Goal: Task Accomplishment & Management: Complete application form

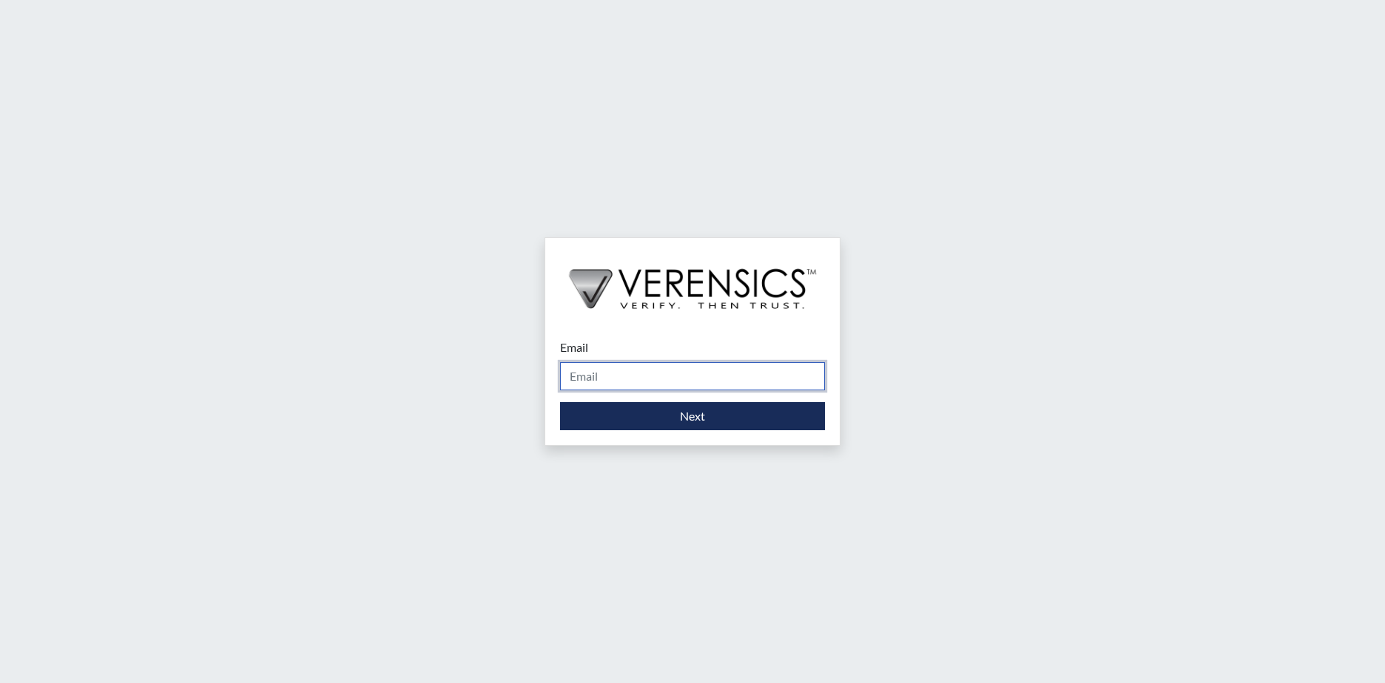
click at [613, 373] on input "Email" at bounding box center [692, 376] width 265 height 28
type input "[PERSON_NAME][EMAIL_ADDRESS][PERSON_NAME][DOMAIN_NAME]"
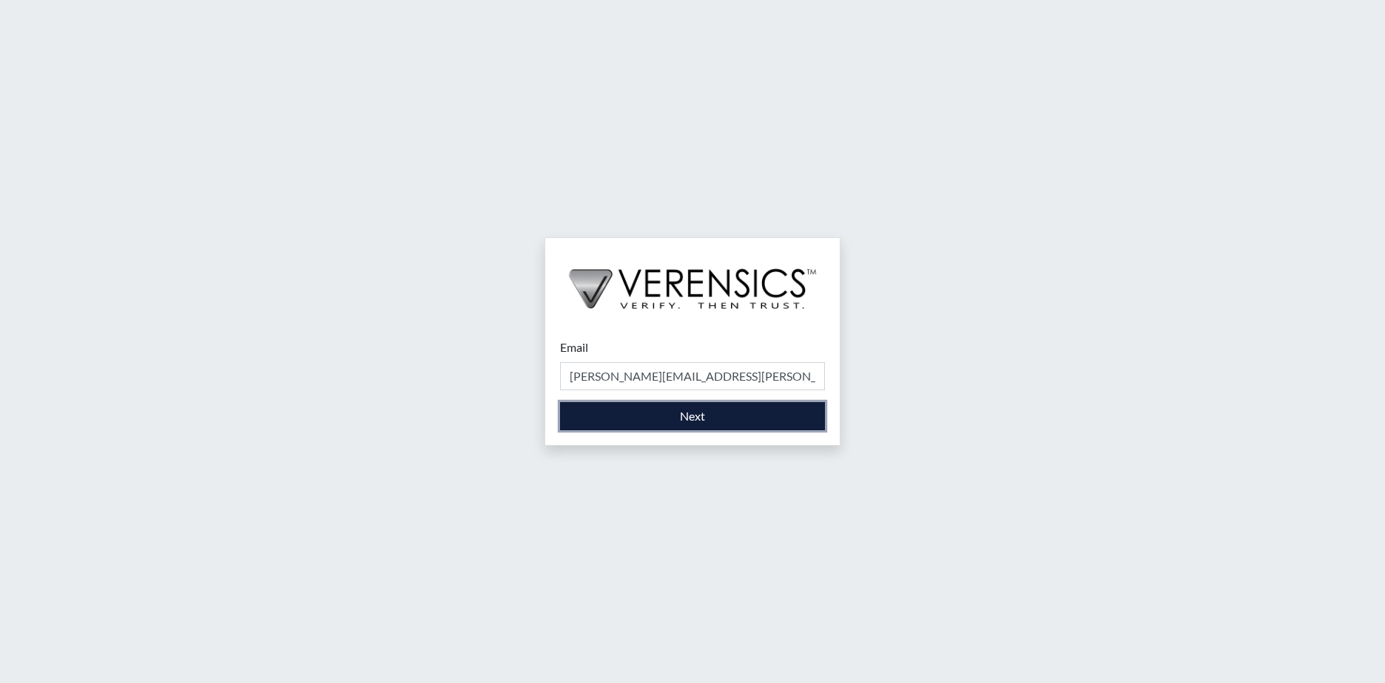
click at [634, 418] on button "Next" at bounding box center [692, 416] width 265 height 28
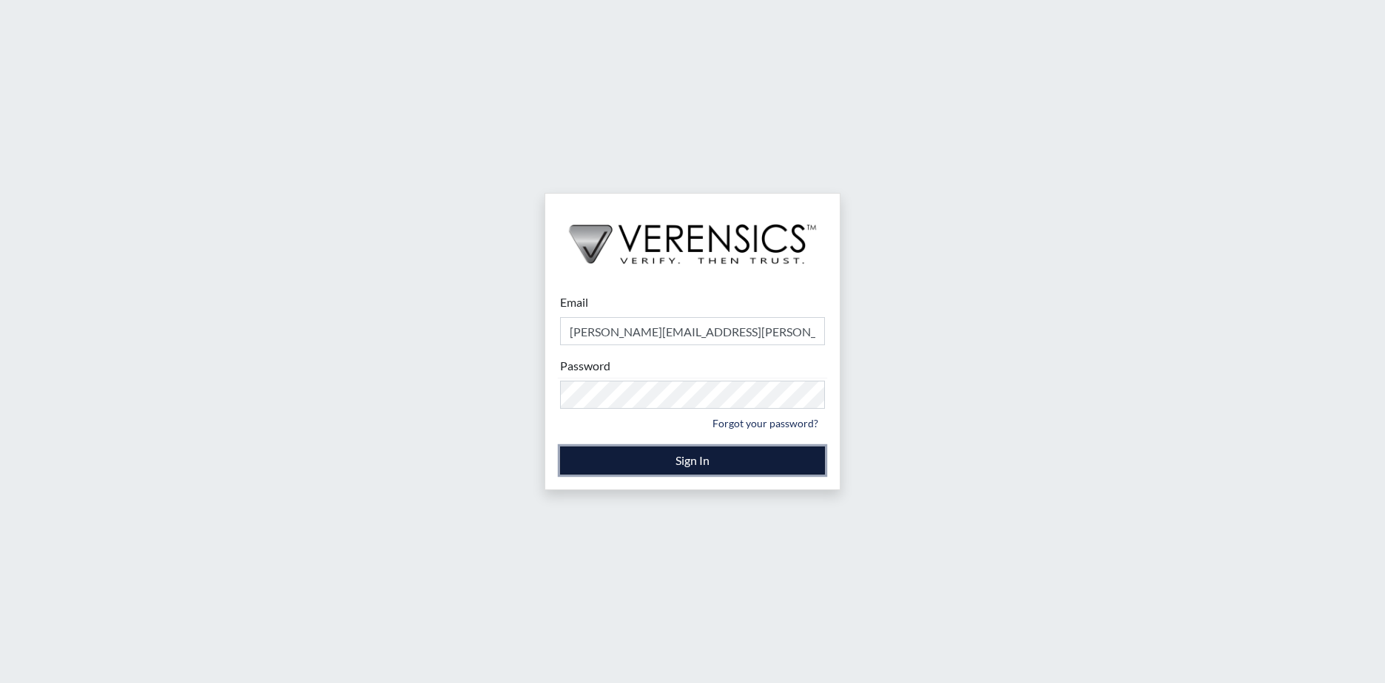
click at [652, 455] on button "Sign In" at bounding box center [692, 461] width 265 height 28
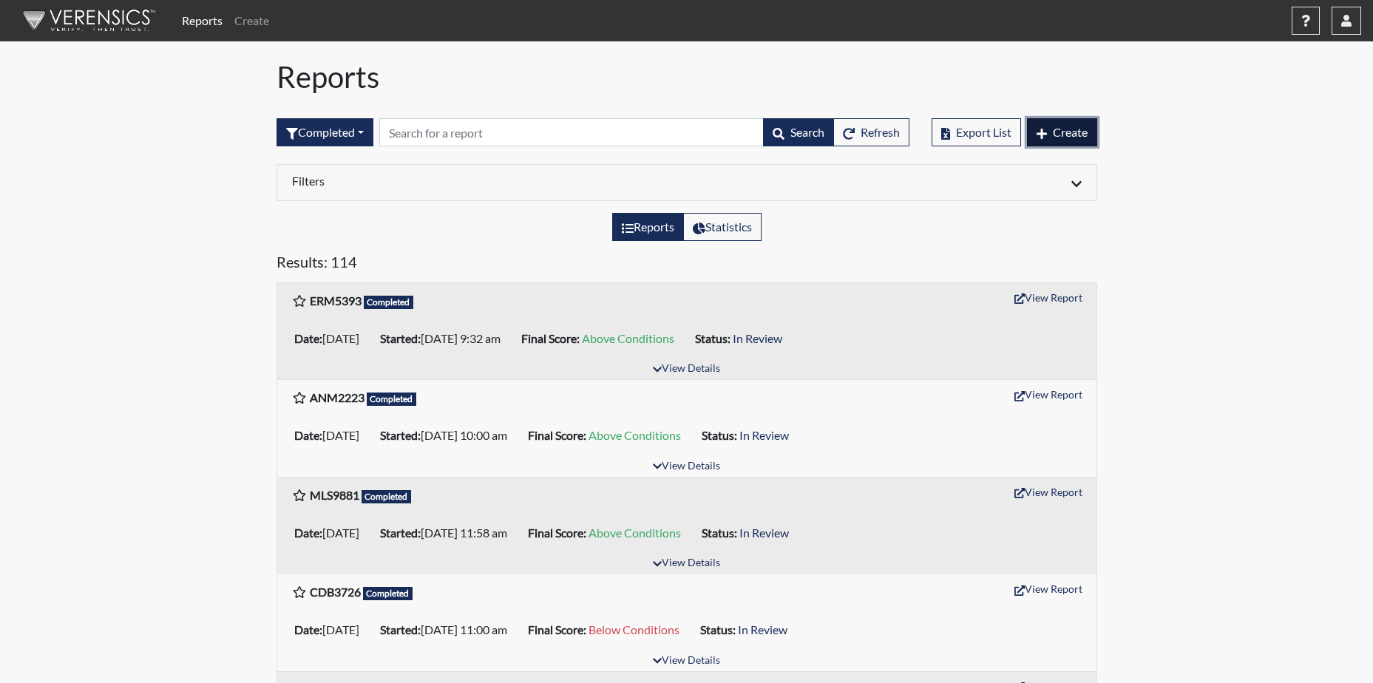
click at [1067, 124] on button "Create" at bounding box center [1062, 132] width 70 height 28
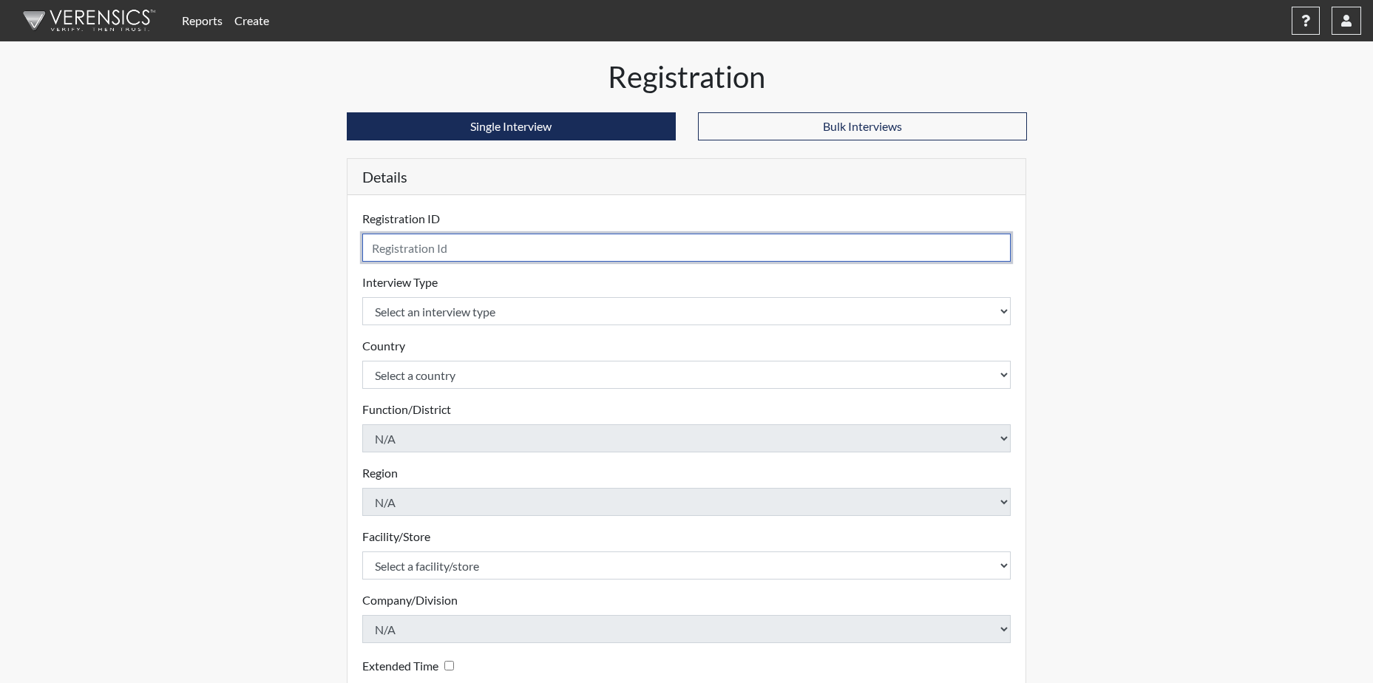
click at [498, 254] on input "text" at bounding box center [686, 248] width 649 height 28
type input "DBT3360"
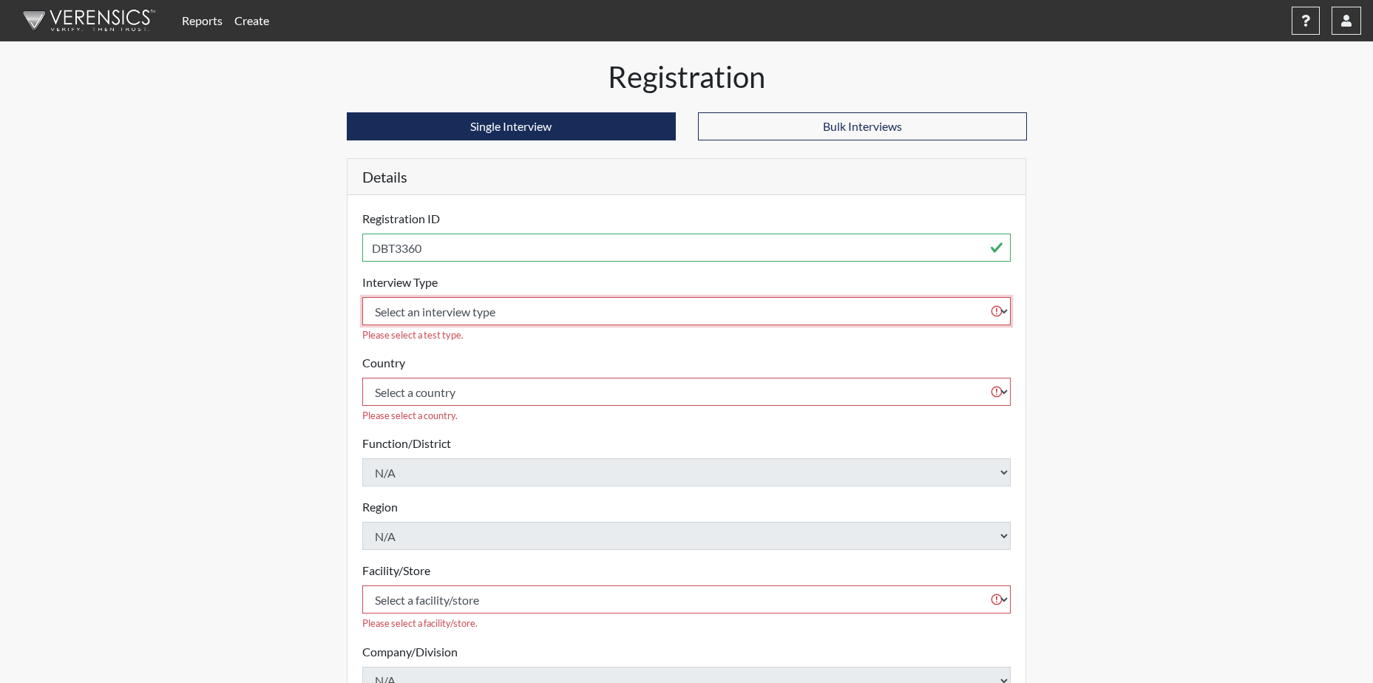
click at [425, 312] on select "Select an interview type Corrections Pre-Employment" at bounding box center [686, 311] width 649 height 28
select select "ff733e93-e1bf-11ea-9c9f-0eff0cf7eb8f"
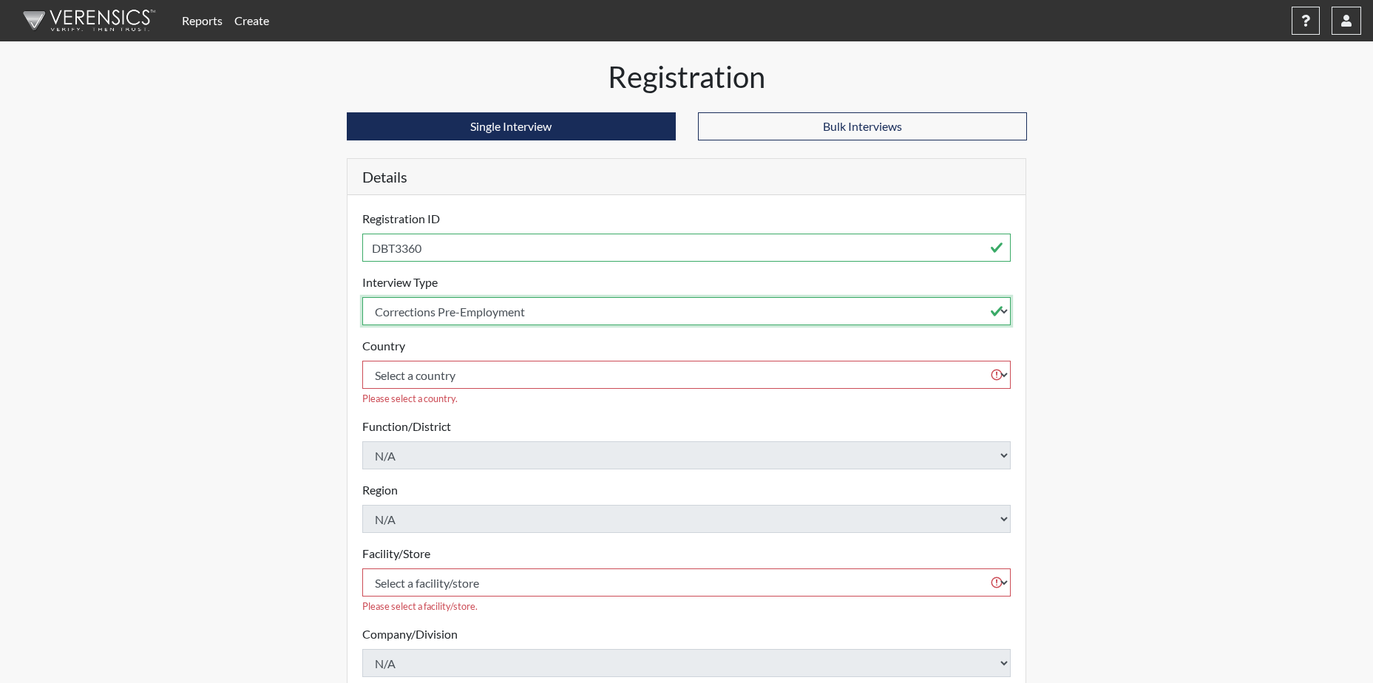
click at [362, 297] on select "Select an interview type Corrections Pre-Employment" at bounding box center [686, 311] width 649 height 28
click at [418, 379] on select "Select a country [GEOGRAPHIC_DATA] [GEOGRAPHIC_DATA]" at bounding box center [686, 375] width 649 height 28
select select "united-states-of-[GEOGRAPHIC_DATA]"
click at [362, 361] on select "Select a country [GEOGRAPHIC_DATA] [GEOGRAPHIC_DATA]" at bounding box center [686, 375] width 649 height 28
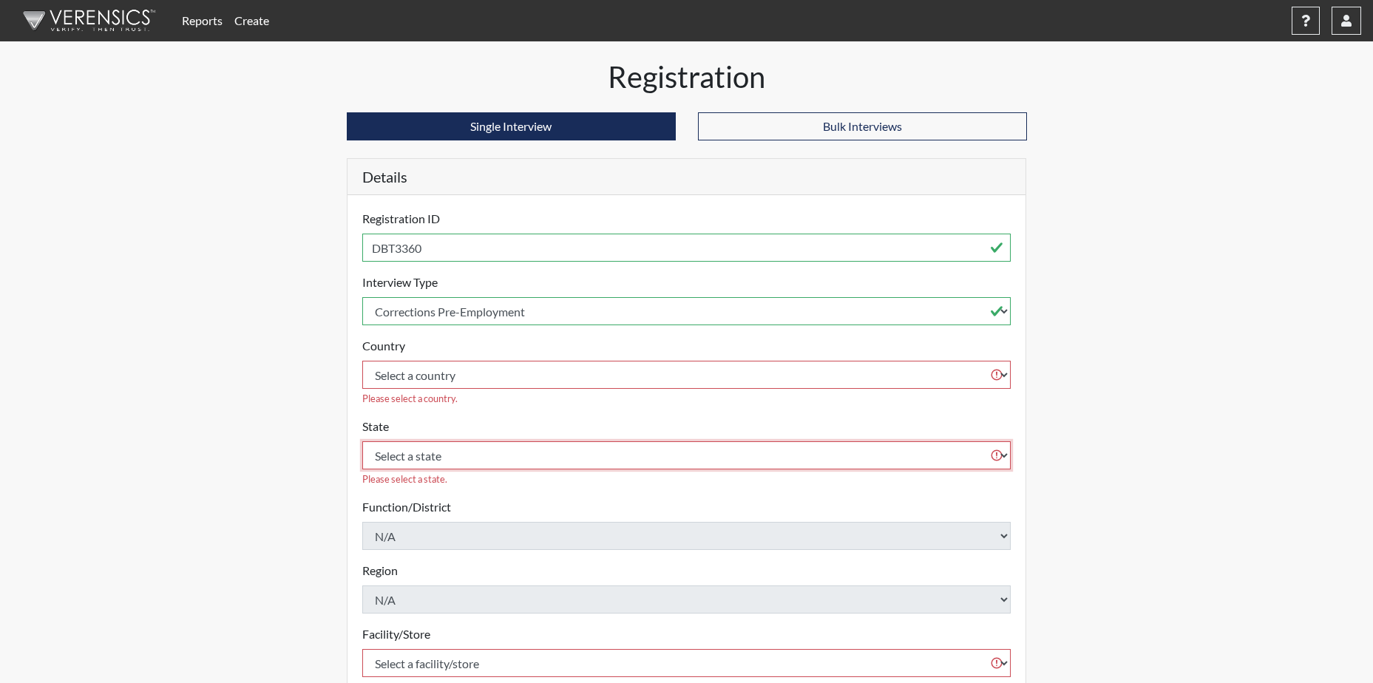
click at [409, 442] on select "Select a state [US_STATE] [US_STATE] [US_STATE] [US_STATE] [US_STATE] [US_STATE…" at bounding box center [686, 456] width 649 height 28
select select "GA"
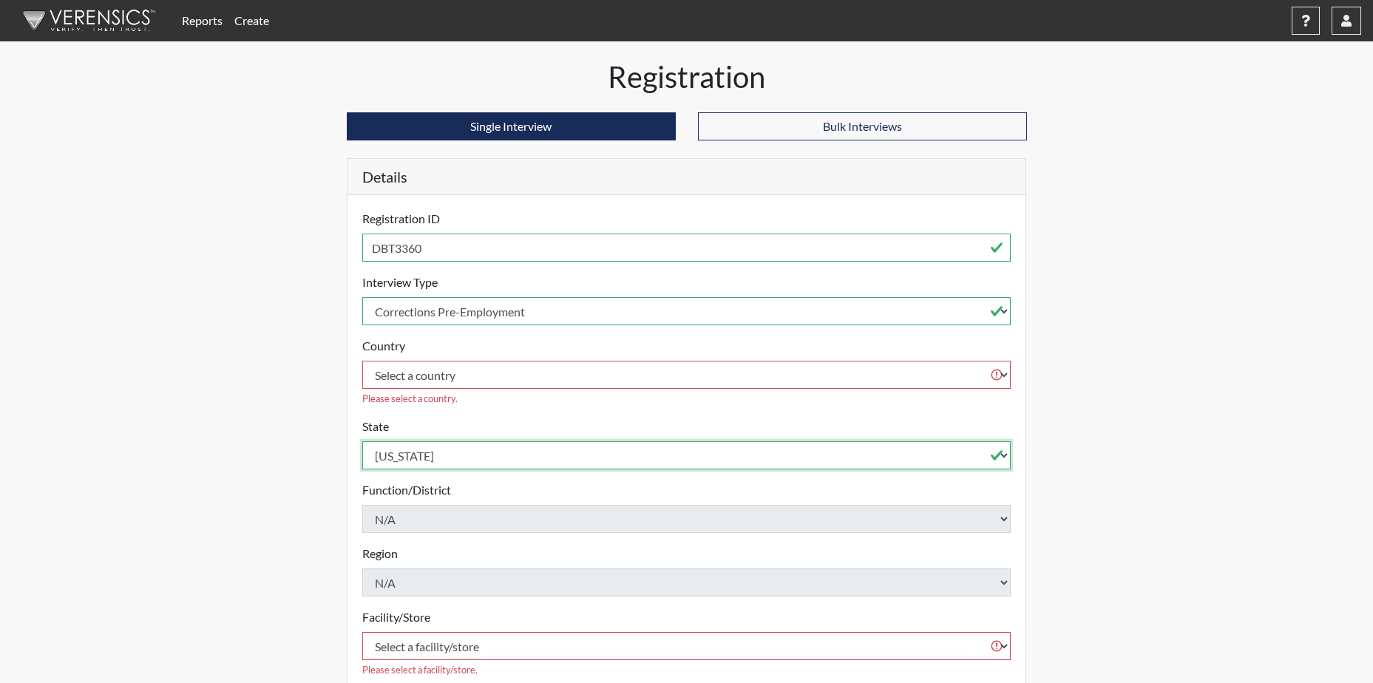
click at [362, 442] on select "Select a state [US_STATE] [US_STATE] [US_STATE] [US_STATE] [US_STATE] [US_STATE…" at bounding box center [686, 456] width 649 height 28
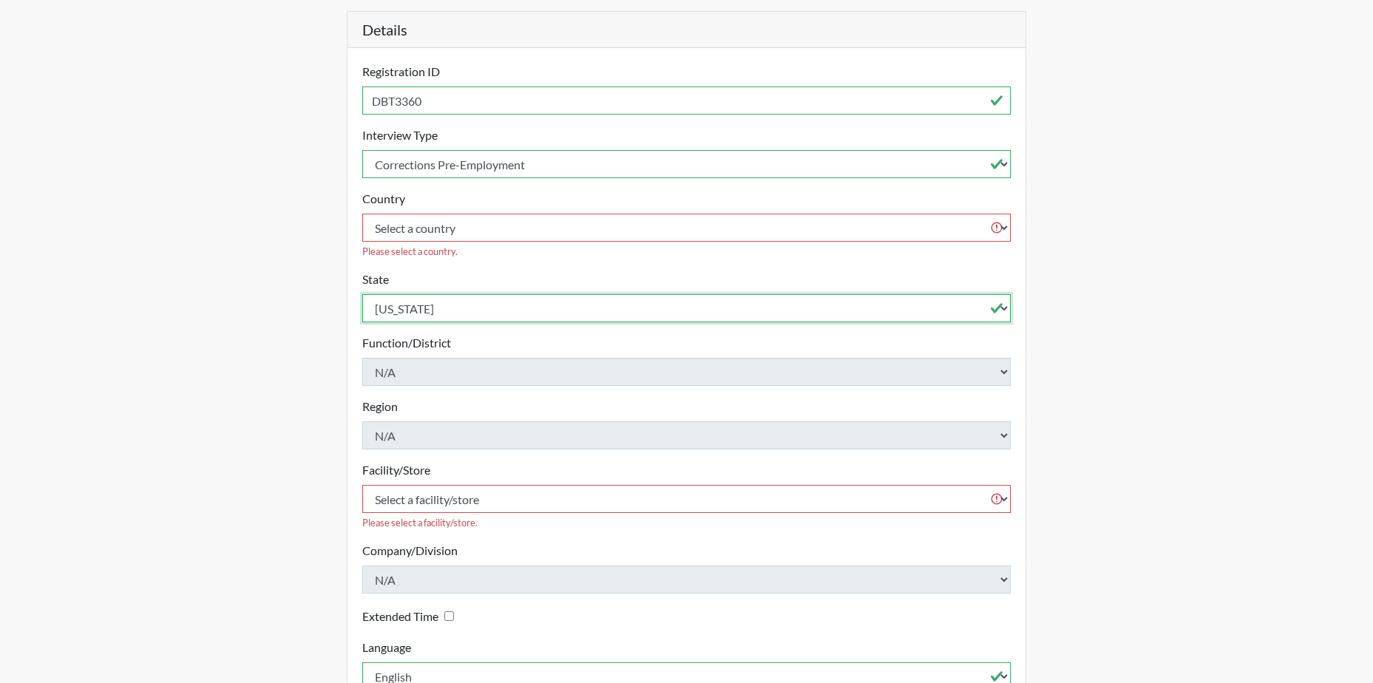
scroll to position [148, 0]
click at [430, 484] on select "Select a facility/store [PERSON_NAME]" at bounding box center [686, 498] width 649 height 28
select select "a2695ac4-228c-4454-a598-76acc7274027"
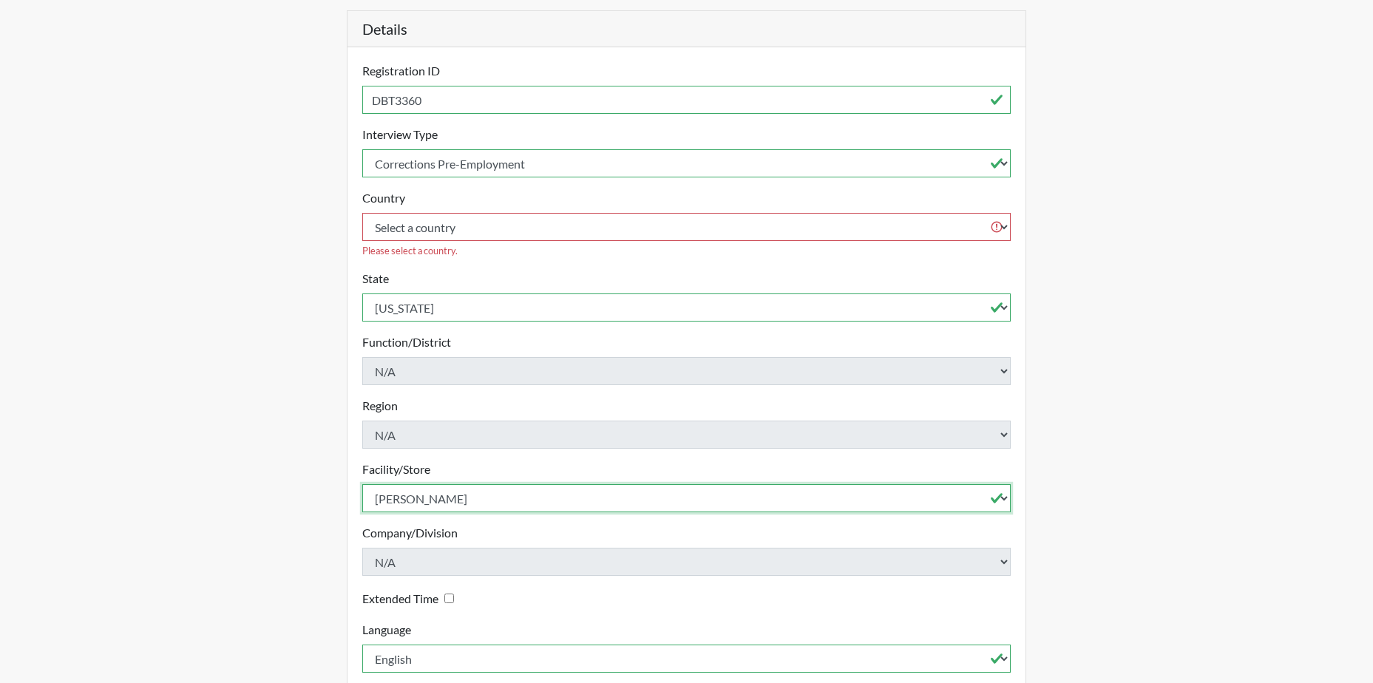
click at [362, 484] on select "Select a facility/store [PERSON_NAME]" at bounding box center [686, 498] width 649 height 28
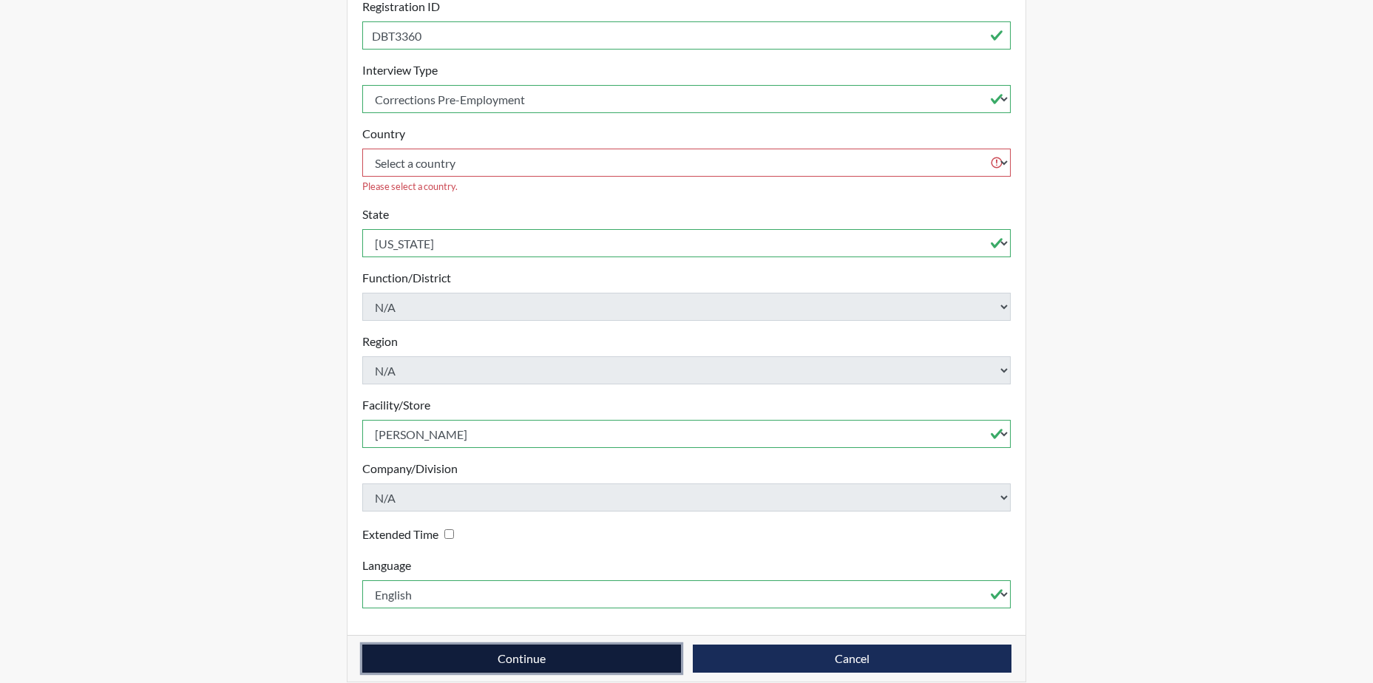
click at [578, 649] on button "Continue" at bounding box center [521, 659] width 319 height 28
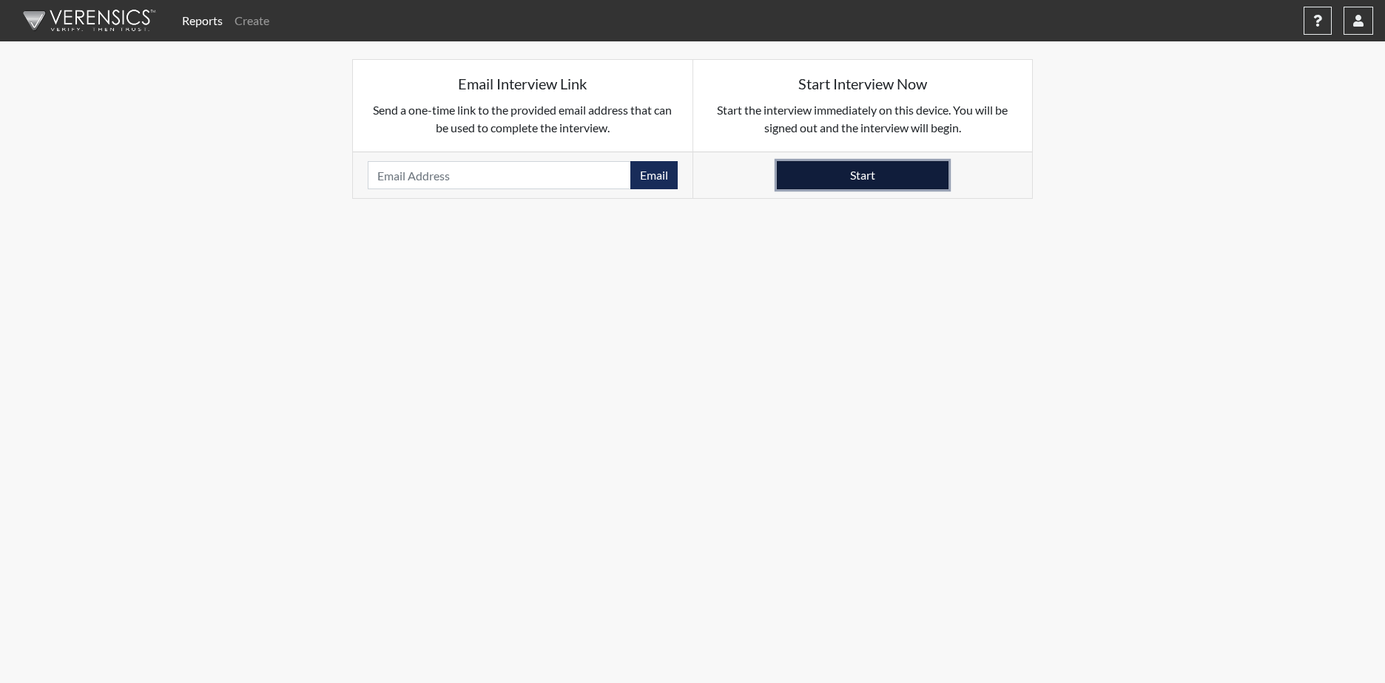
click at [839, 168] on button "Start" at bounding box center [863, 175] width 172 height 28
